Goal: Communication & Community: Participate in discussion

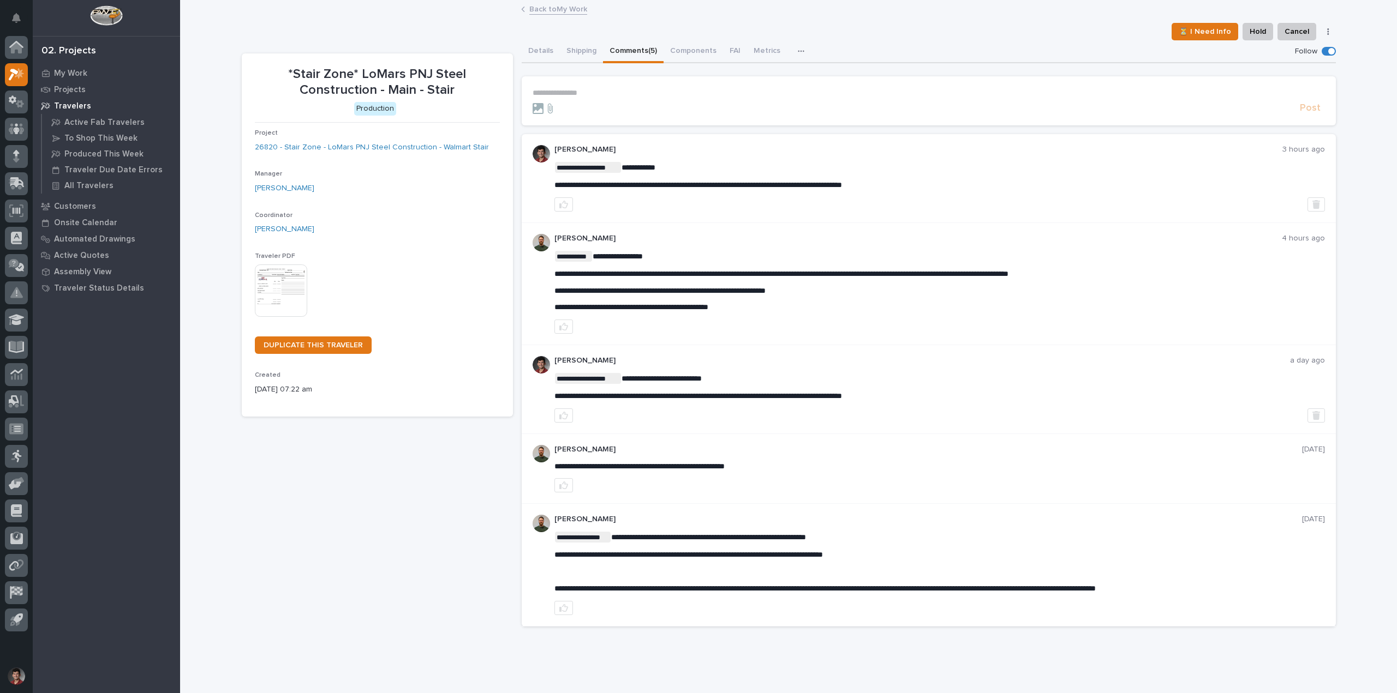
click at [529, 12] on link "Back to My Work" at bounding box center [558, 8] width 58 height 13
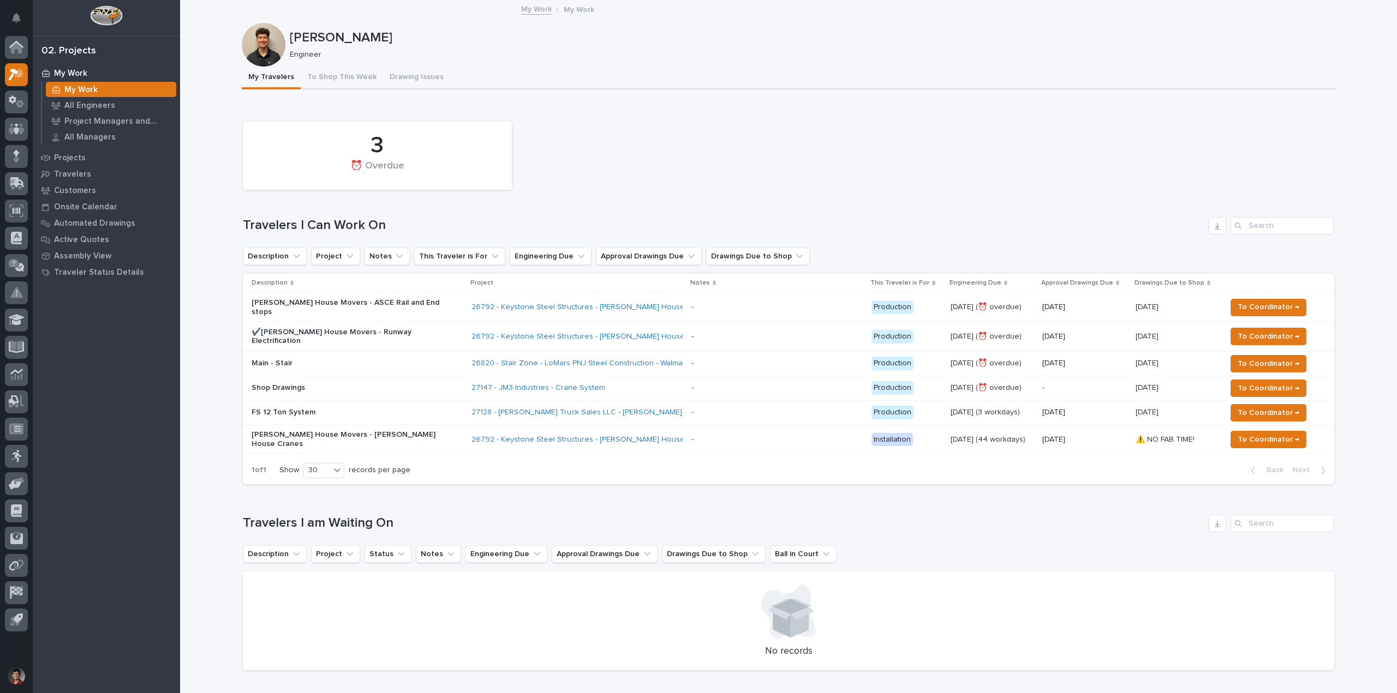
click at [322, 384] on p "Shop Drawings" at bounding box center [347, 388] width 191 height 9
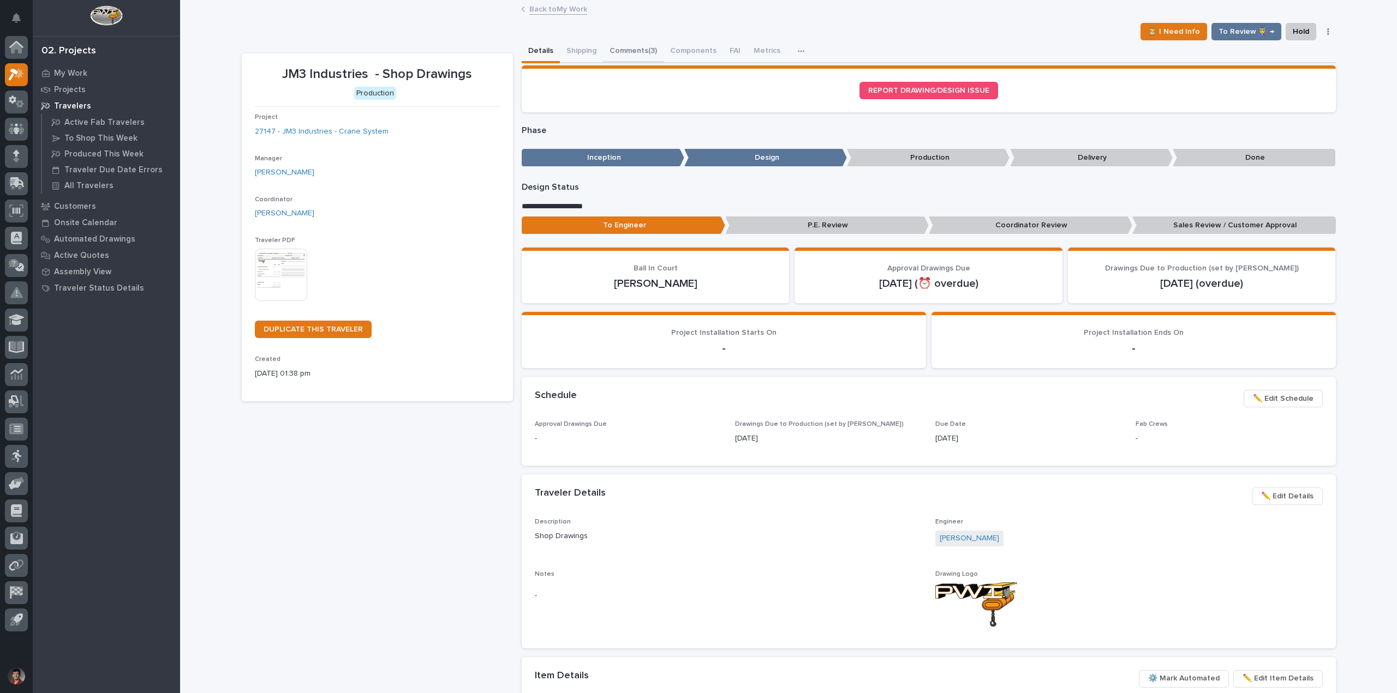
click at [618, 50] on button "Comments (3)" at bounding box center [633, 51] width 61 height 23
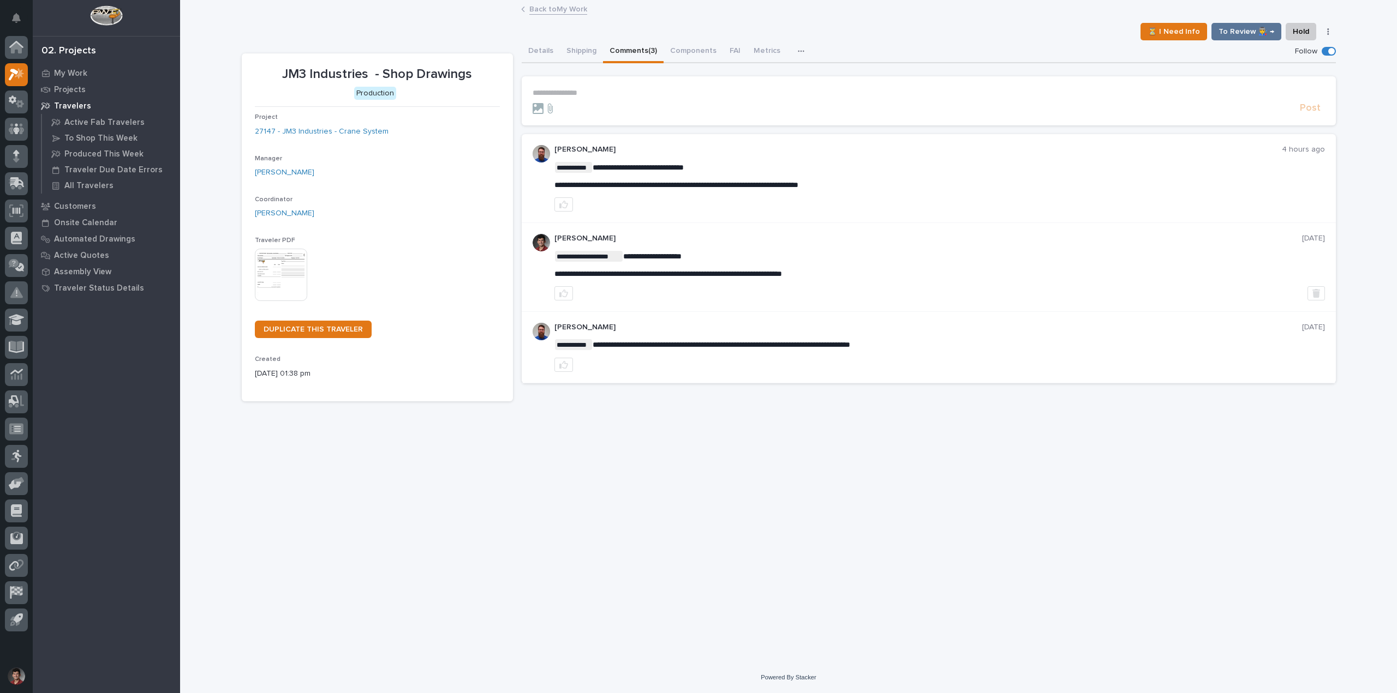
click at [576, 91] on p "**********" at bounding box center [928, 92] width 792 height 9
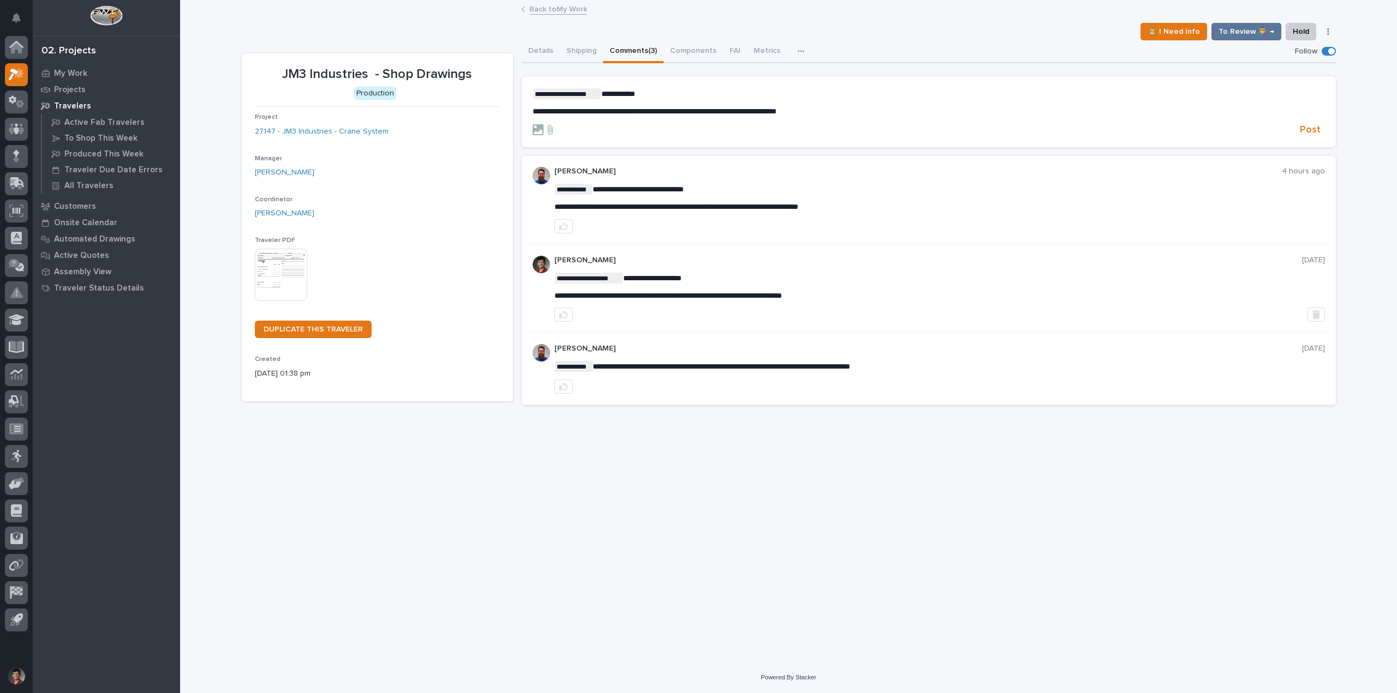
click at [679, 88] on p "**********" at bounding box center [928, 93] width 792 height 11
click at [1321, 128] on button "Post" at bounding box center [1309, 130] width 29 height 13
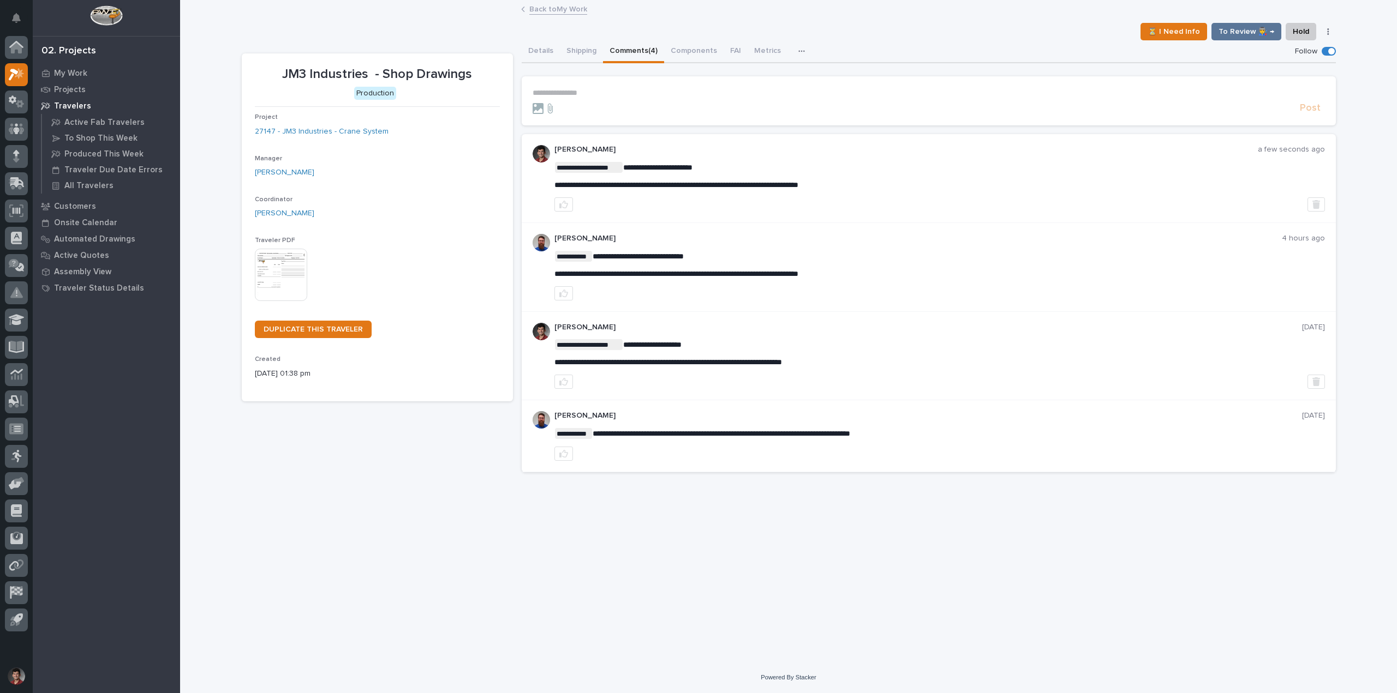
click at [544, 7] on link "Back to My Work" at bounding box center [558, 8] width 58 height 13
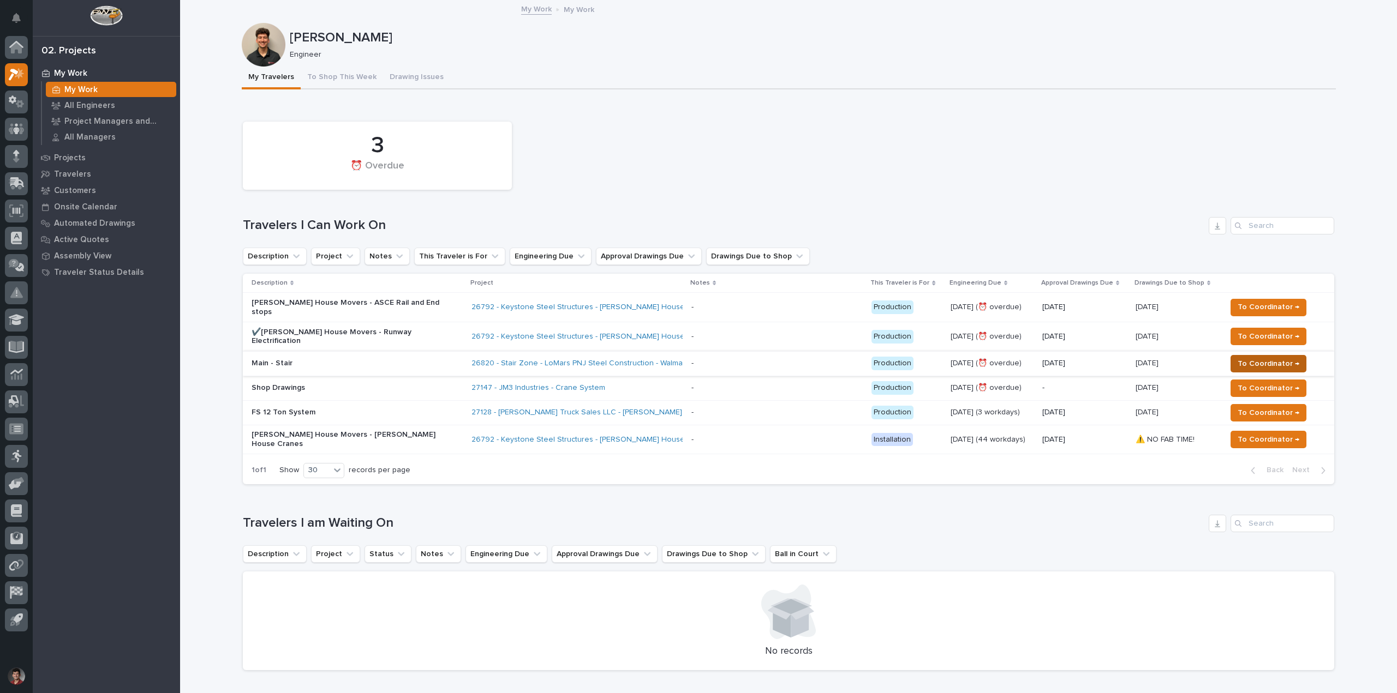
click at [1290, 357] on span "To Coordinator →" at bounding box center [1268, 363] width 62 height 13
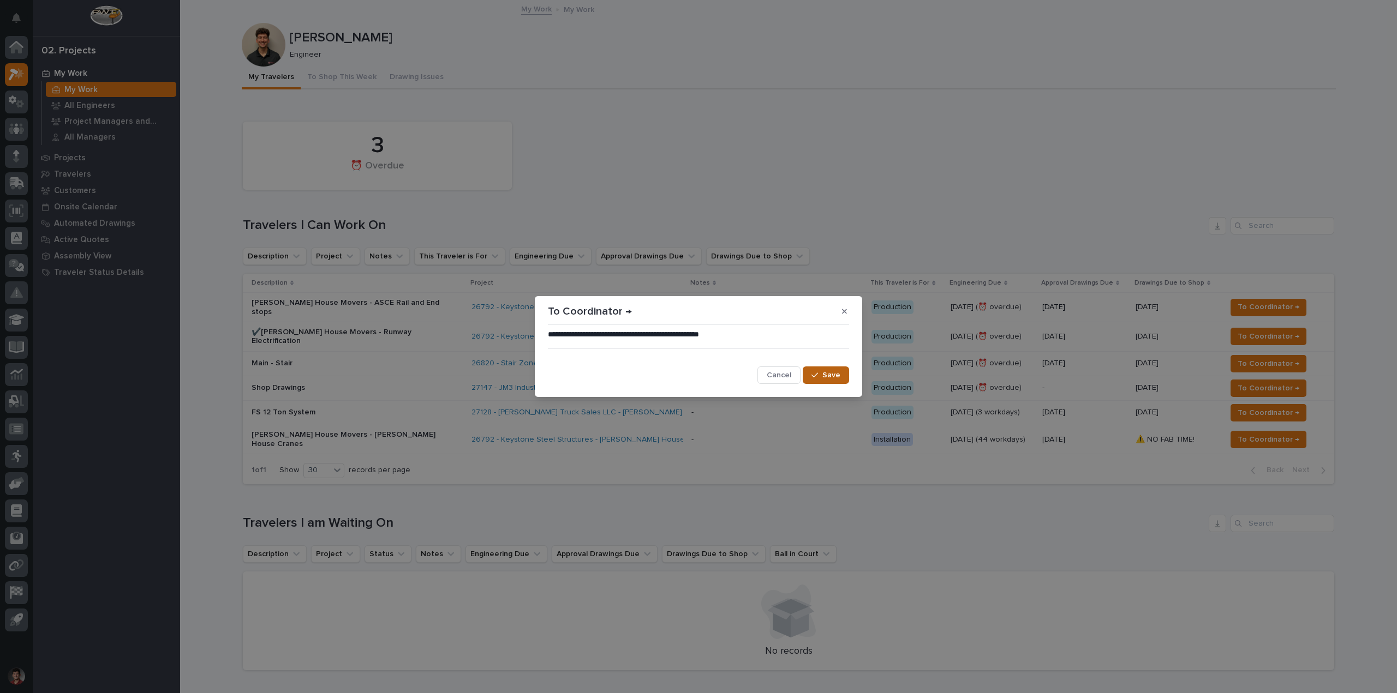
click at [815, 373] on icon "button" at bounding box center [814, 376] width 7 height 8
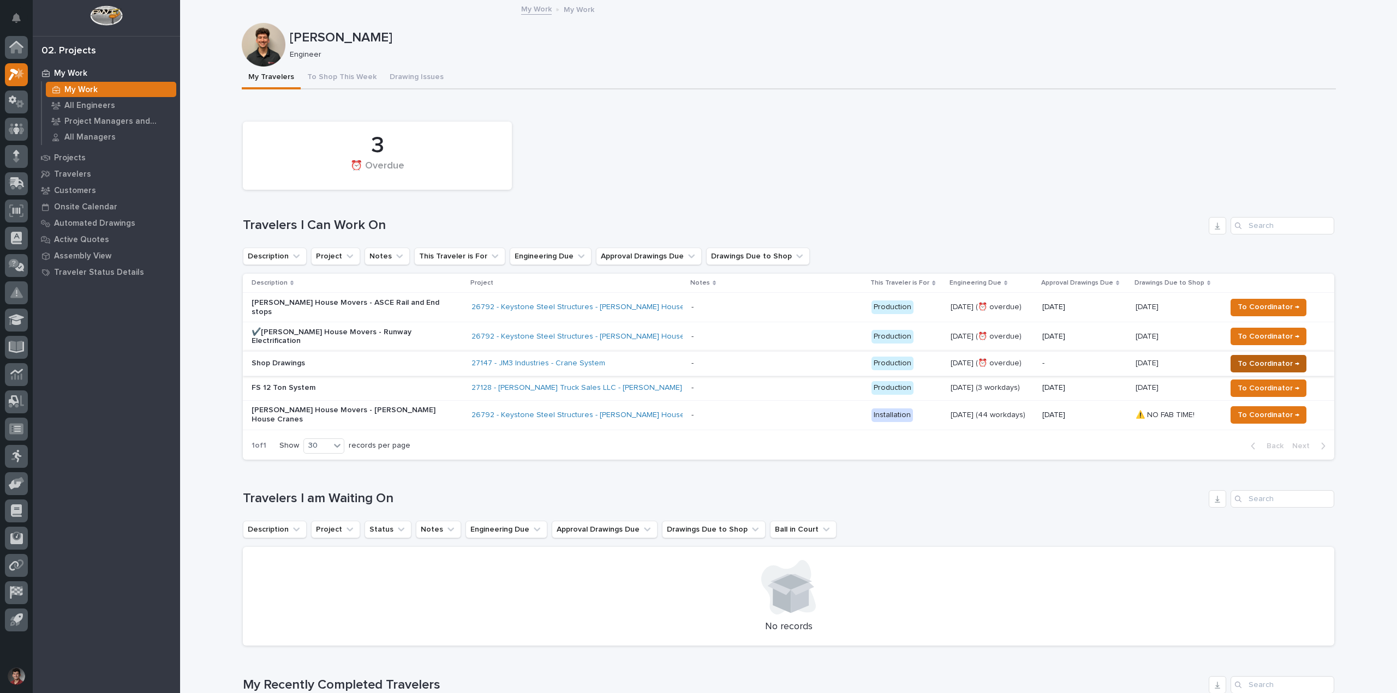
click at [1244, 357] on span "To Coordinator →" at bounding box center [1268, 363] width 62 height 13
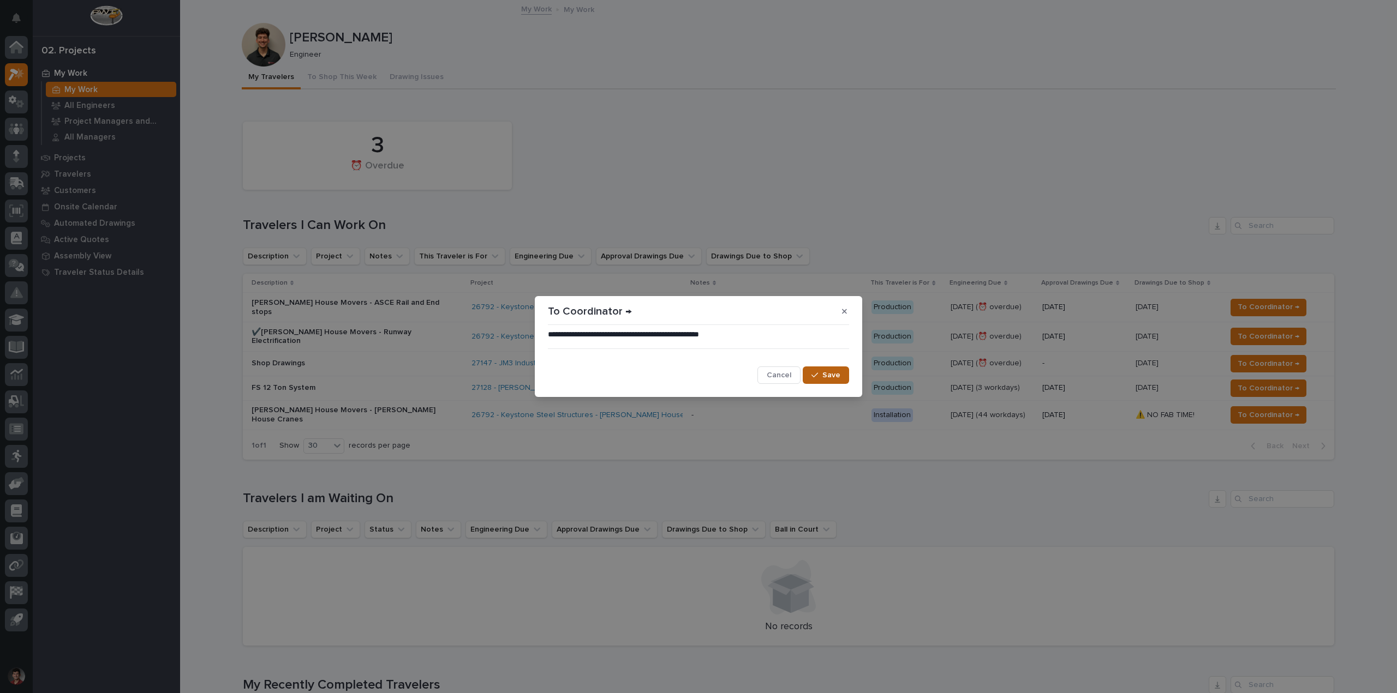
click at [831, 369] on button "Save" at bounding box center [826, 375] width 46 height 17
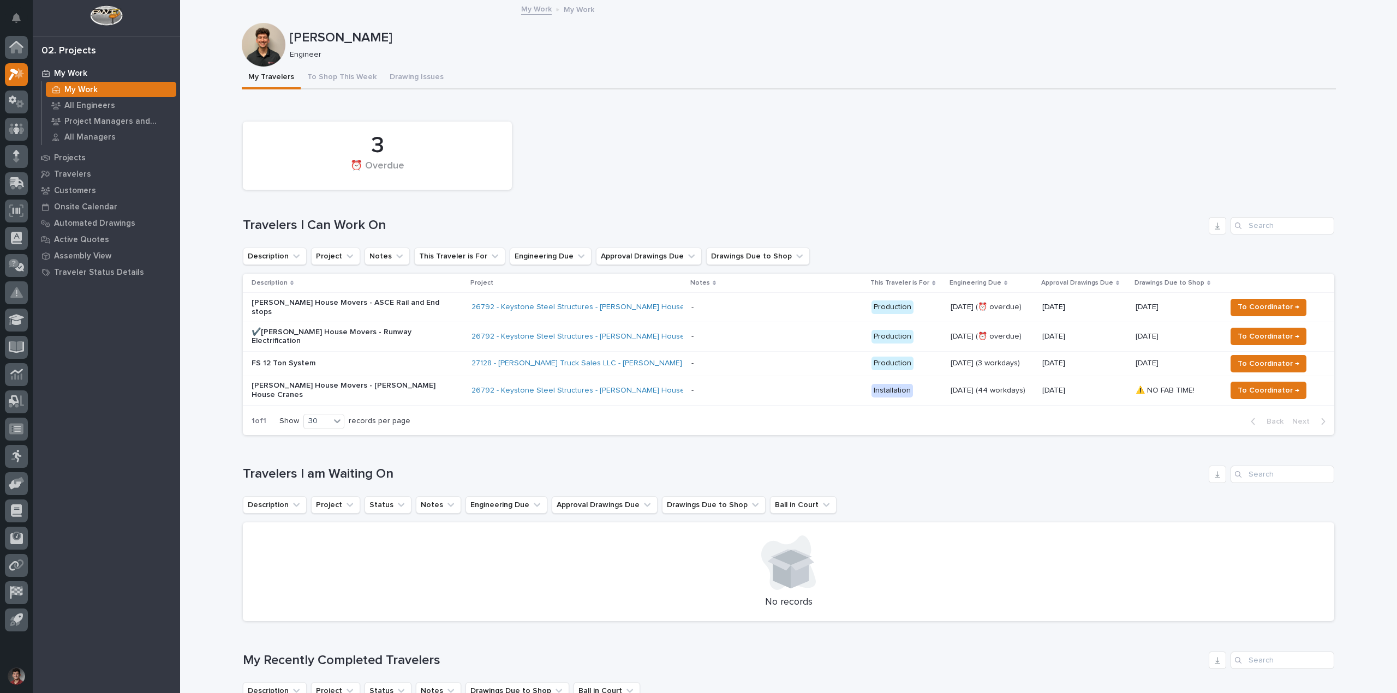
click at [990, 466] on h1 "Travelers I am Waiting On" at bounding box center [723, 474] width 961 height 16
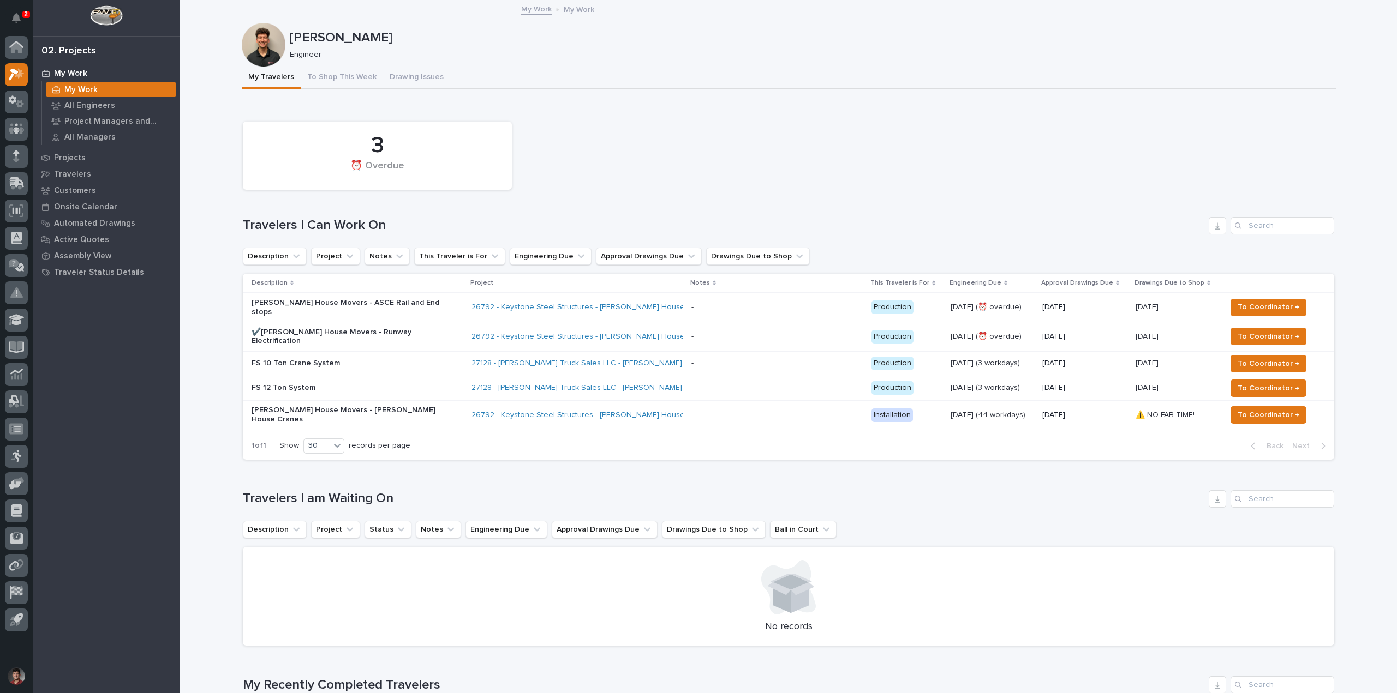
click at [649, 151] on div "3 ⏰ Overdue" at bounding box center [788, 155] width 1102 height 79
click at [631, 189] on div "3 ⏰ Overdue" at bounding box center [788, 155] width 1102 height 79
click at [628, 166] on div "3 ⏰ Overdue" at bounding box center [788, 155] width 1102 height 79
click at [14, 16] on icon "Notifications" at bounding box center [16, 18] width 9 height 10
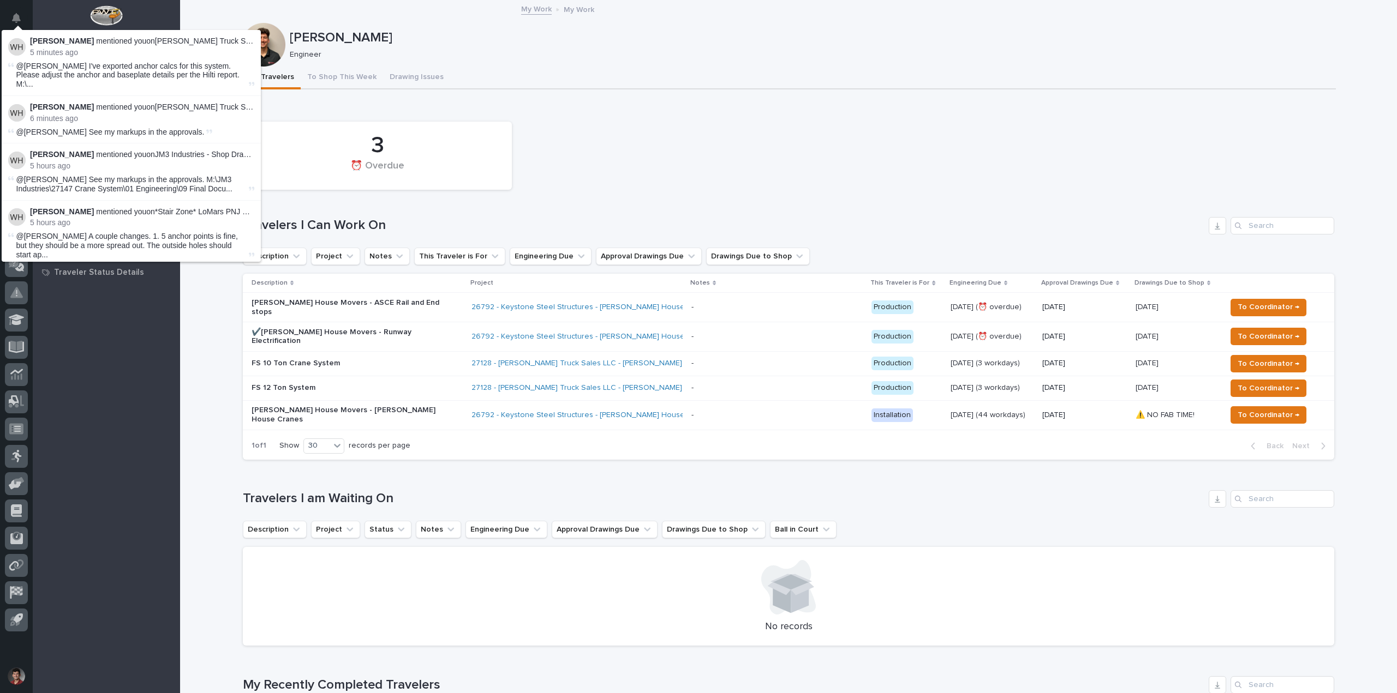
click at [773, 147] on div "3 ⏰ Overdue" at bounding box center [788, 155] width 1102 height 79
